Goal: Find specific page/section: Find specific page/section

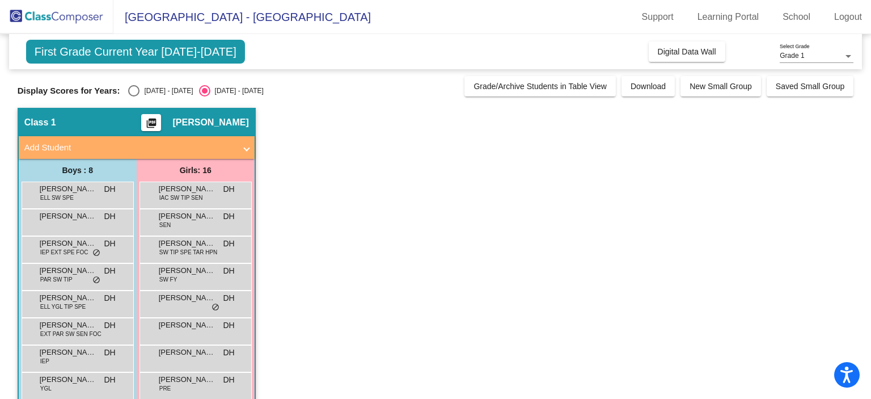
click at [171, 87] on div "[DATE] - [DATE]" at bounding box center [166, 91] width 53 height 10
click at [134, 96] on input "[DATE] - [DATE]" at bounding box center [133, 96] width 1 height 1
radio input "true"
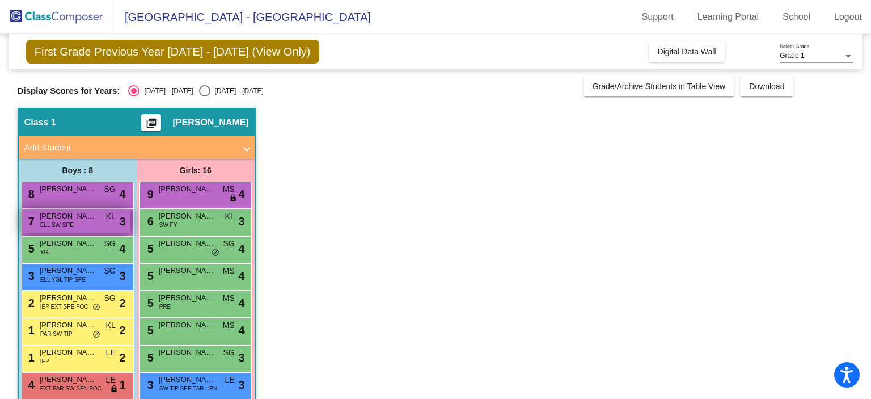
click at [85, 224] on div "7 Bryce Her ELL SW SPE KL lock do_not_disturb_alt 3" at bounding box center [76, 220] width 108 height 23
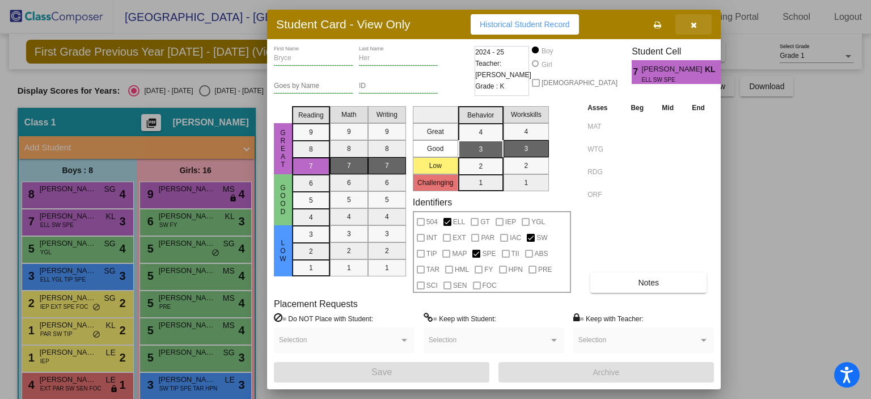
click at [695, 26] on icon "button" at bounding box center [694, 25] width 6 height 8
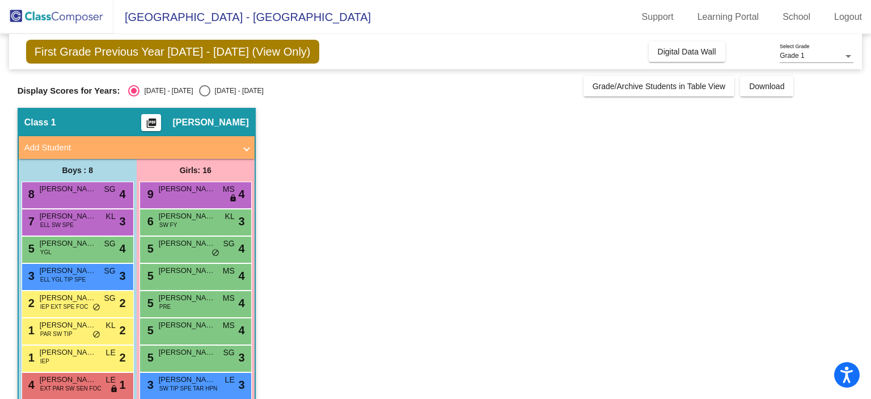
drag, startPoint x: 870, startPoint y: 97, endPoint x: 863, endPoint y: 127, distance: 31.0
click at [863, 127] on mat-sidenav-content "Grade 1 Select Grade First Grade Previous Year [DATE] - [DATE] (View Only) Add,…" at bounding box center [435, 216] width 871 height 365
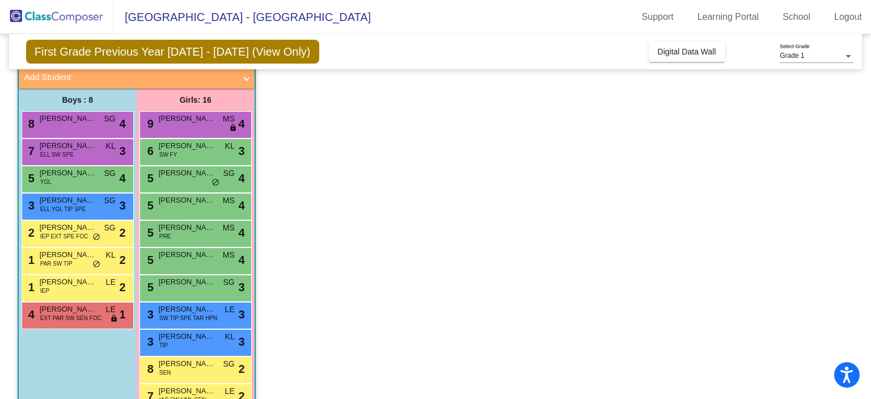
scroll to position [82, 0]
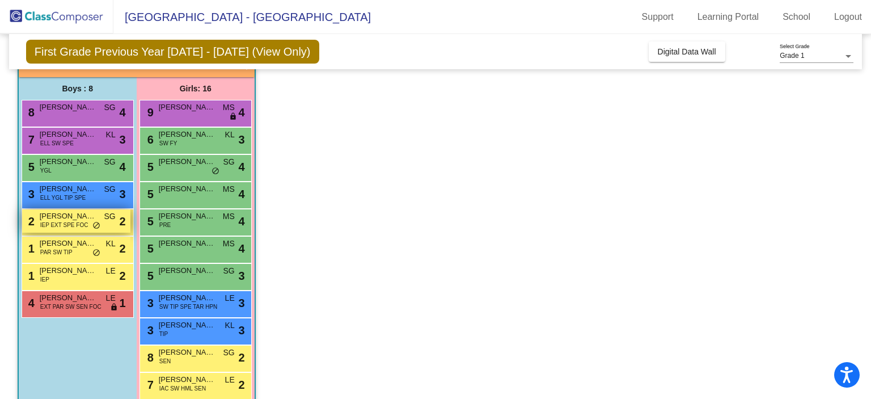
click at [75, 226] on span "IEP EXT SPE FOC" at bounding box center [64, 225] width 48 height 9
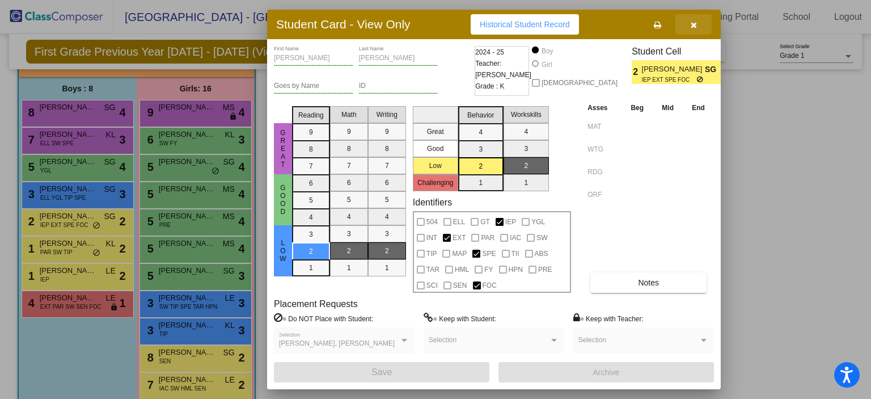
click at [701, 24] on button "button" at bounding box center [694, 24] width 36 height 20
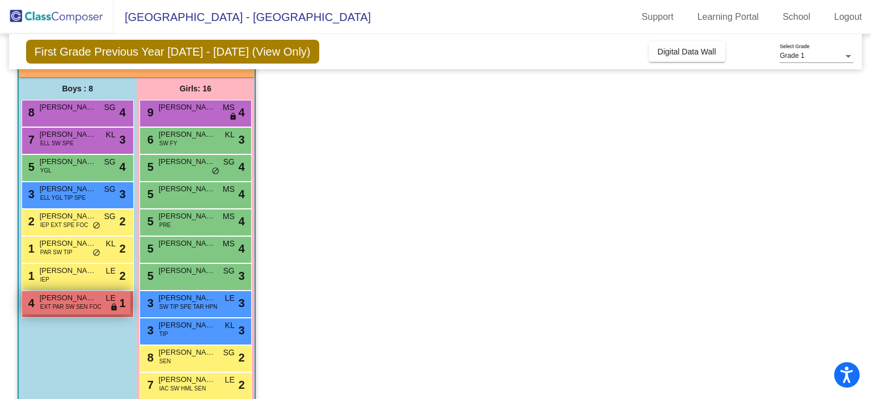
click at [79, 301] on span "[PERSON_NAME]" at bounding box center [68, 297] width 57 height 11
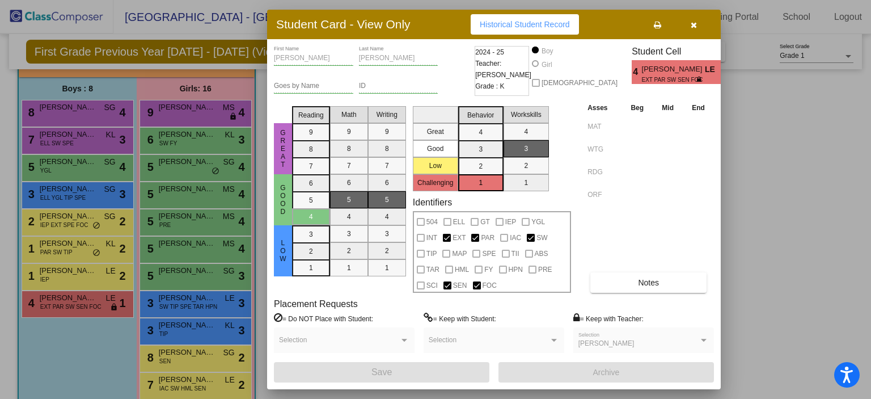
click at [694, 31] on button "button" at bounding box center [694, 24] width 36 height 20
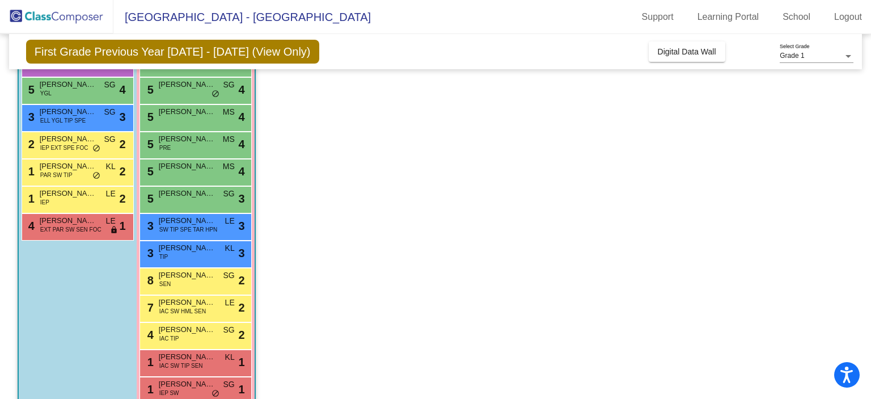
scroll to position [168, 0]
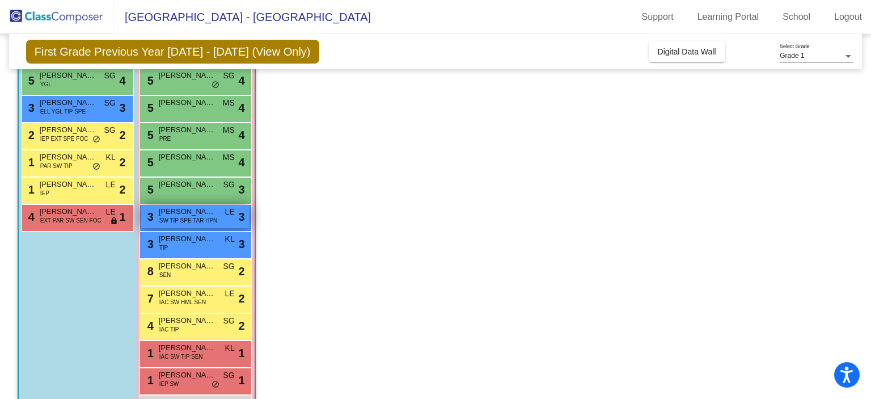
click at [220, 224] on div "3 [PERSON_NAME]-[GEOGRAPHIC_DATA] SW TIP SPE TAR HPN LE lock do_not_disturb_alt…" at bounding box center [195, 216] width 108 height 23
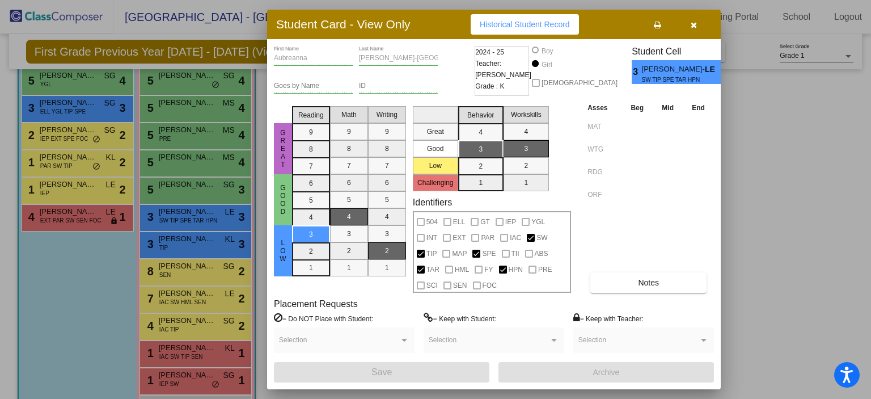
click at [694, 20] on span "button" at bounding box center [694, 24] width 6 height 9
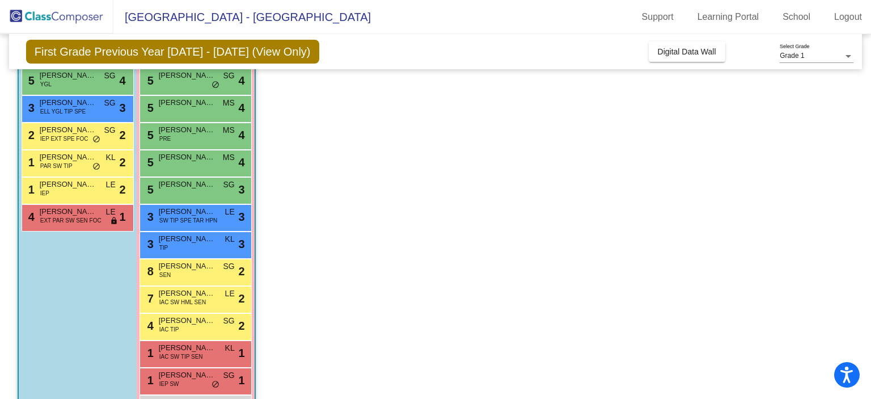
scroll to position [236, 0]
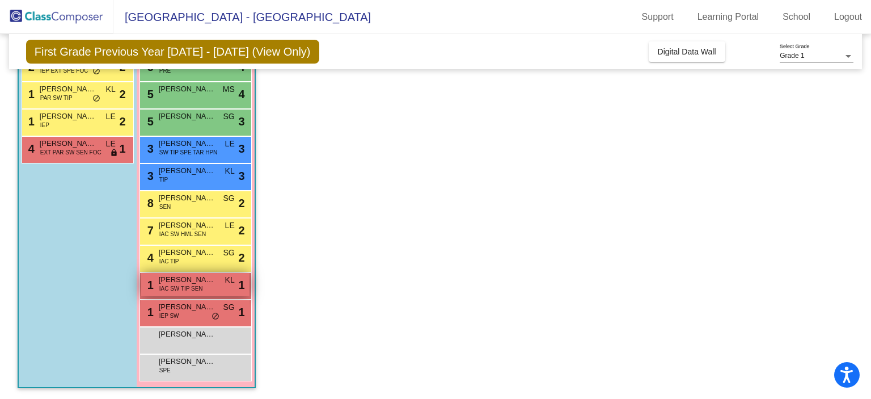
click at [177, 281] on span "[PERSON_NAME]" at bounding box center [187, 279] width 57 height 11
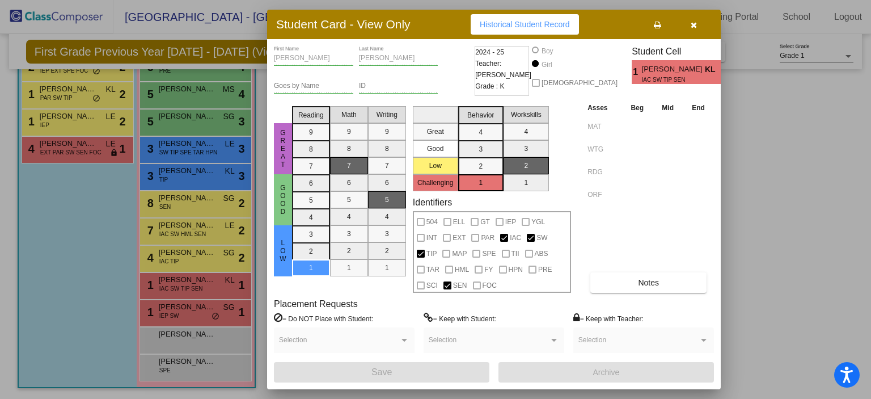
click at [693, 21] on icon "button" at bounding box center [694, 25] width 6 height 8
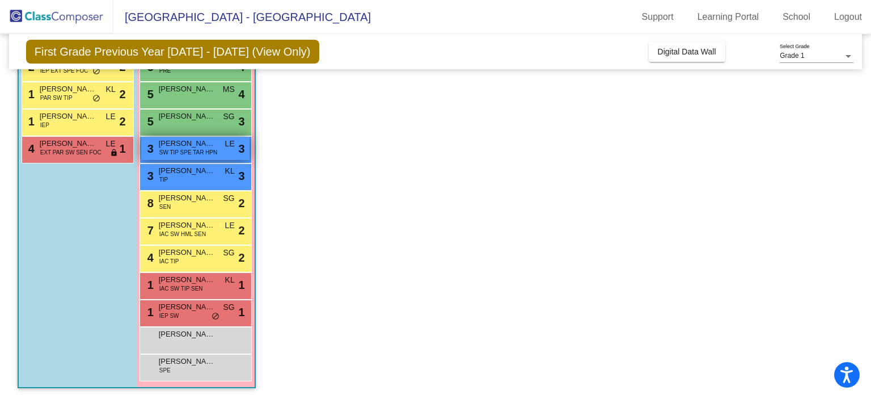
click at [230, 146] on span "LE" at bounding box center [230, 144] width 10 height 12
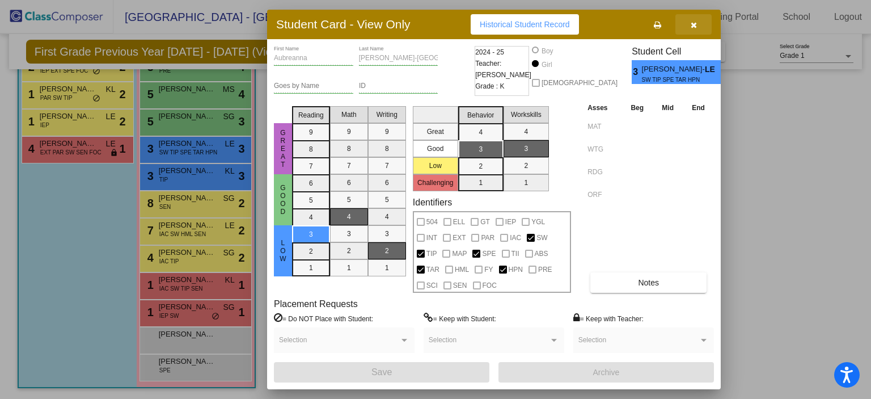
click at [693, 22] on icon "button" at bounding box center [694, 25] width 6 height 8
